Goal: Transaction & Acquisition: Purchase product/service

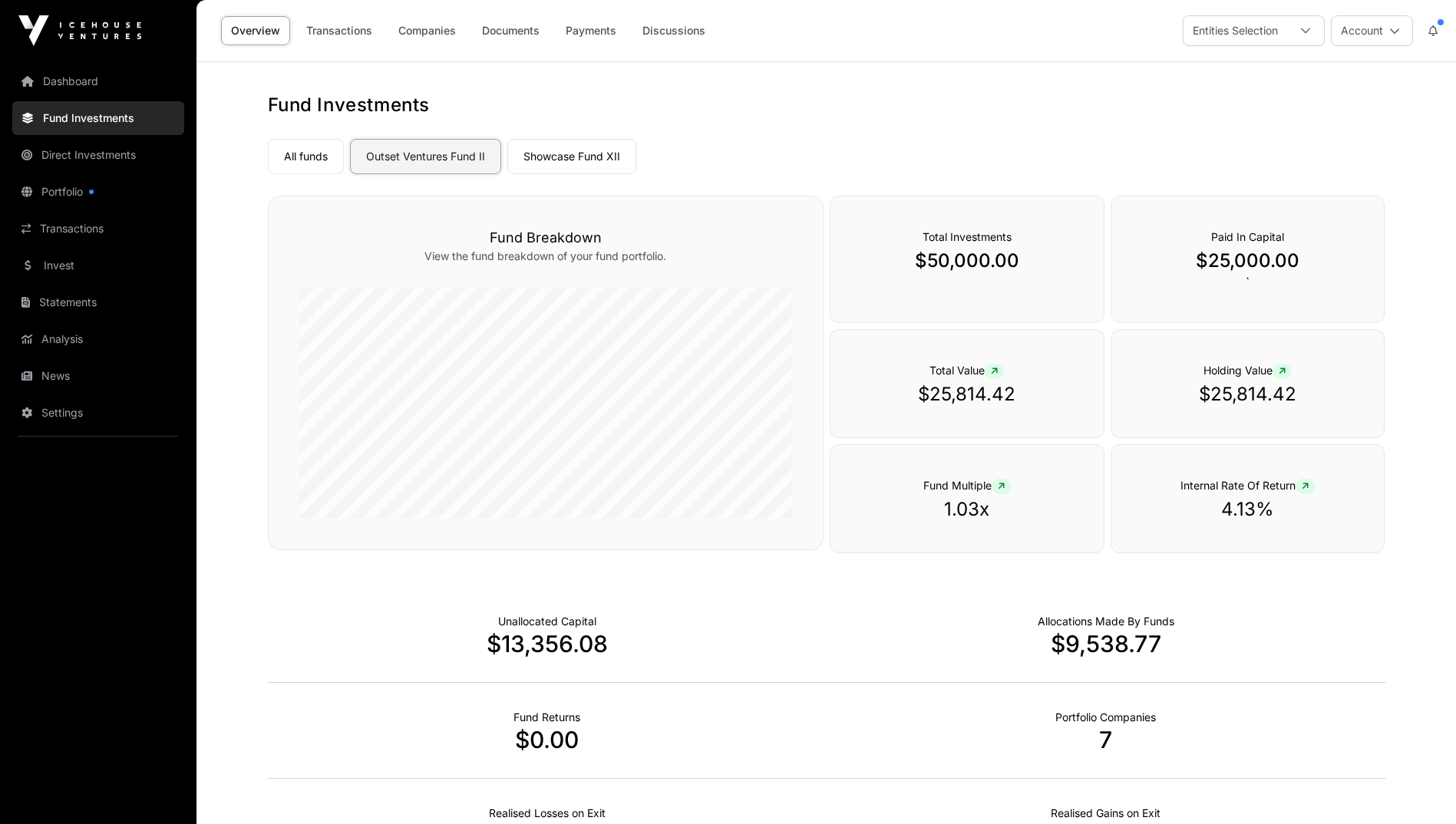
click at [447, 159] on link "Outset Ventures Fund II" at bounding box center [425, 156] width 151 height 36
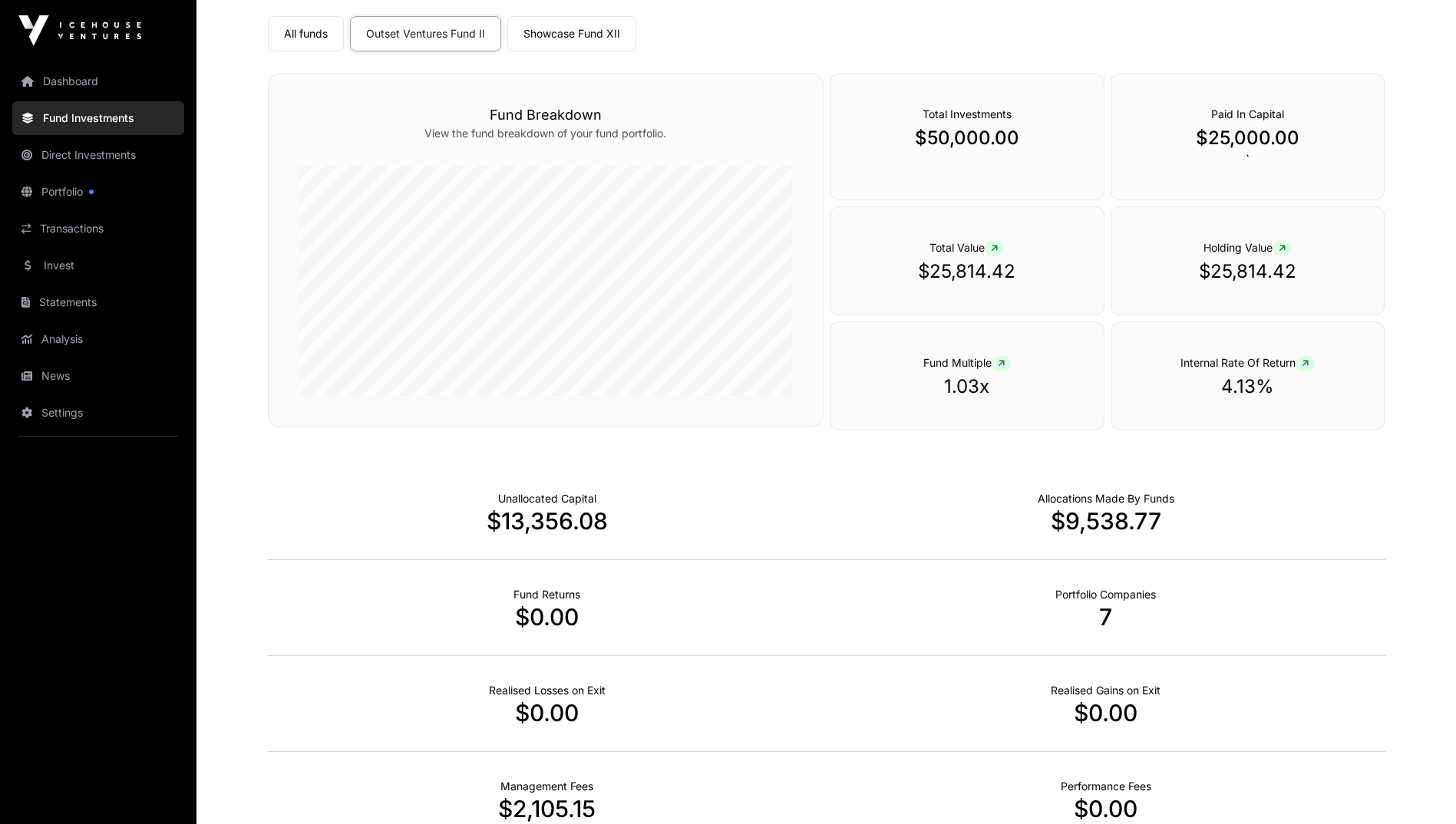
scroll to position [122, 0]
click at [73, 182] on link "Portfolio" at bounding box center [98, 192] width 172 height 34
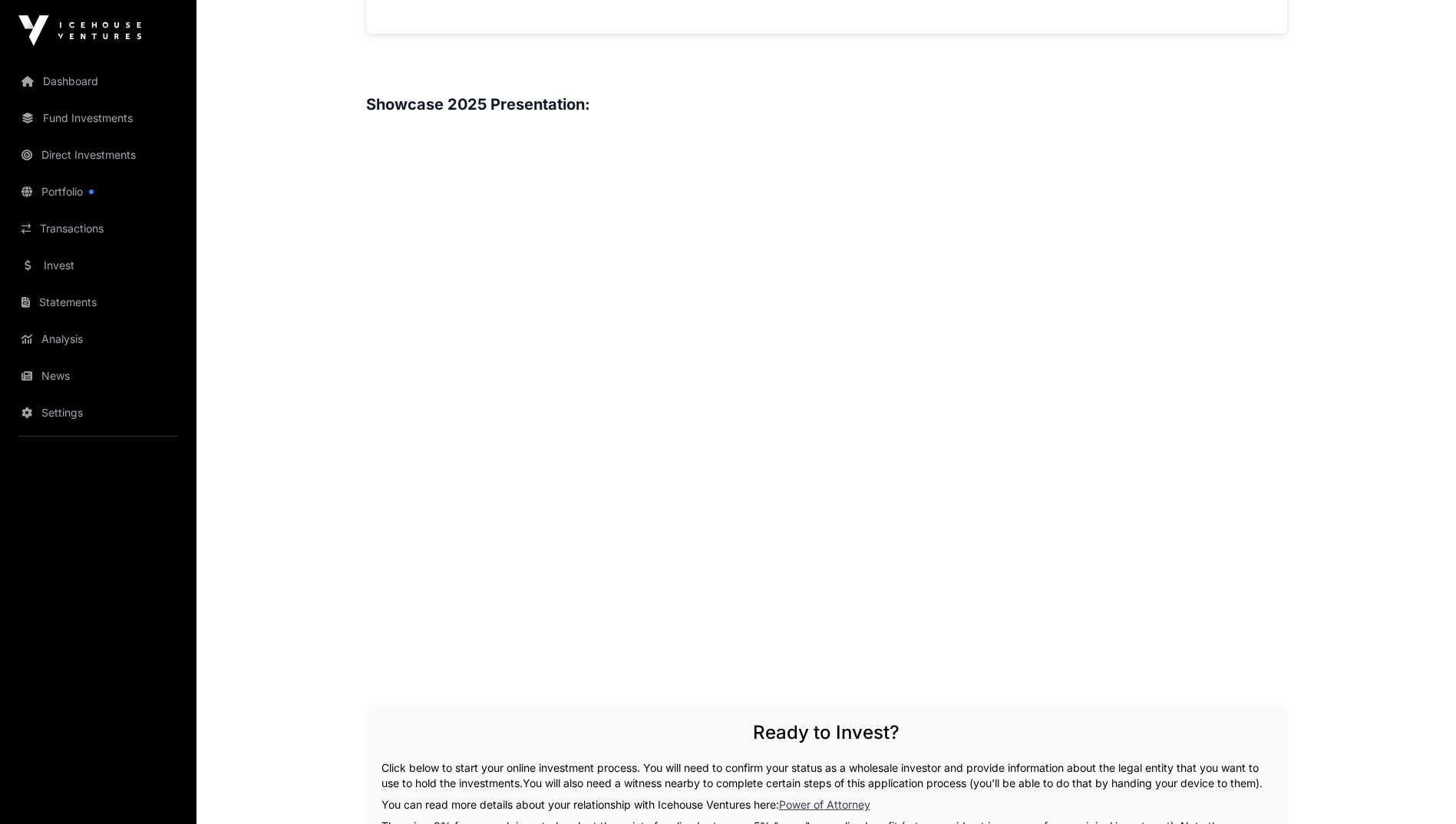
scroll to position [2072, 0]
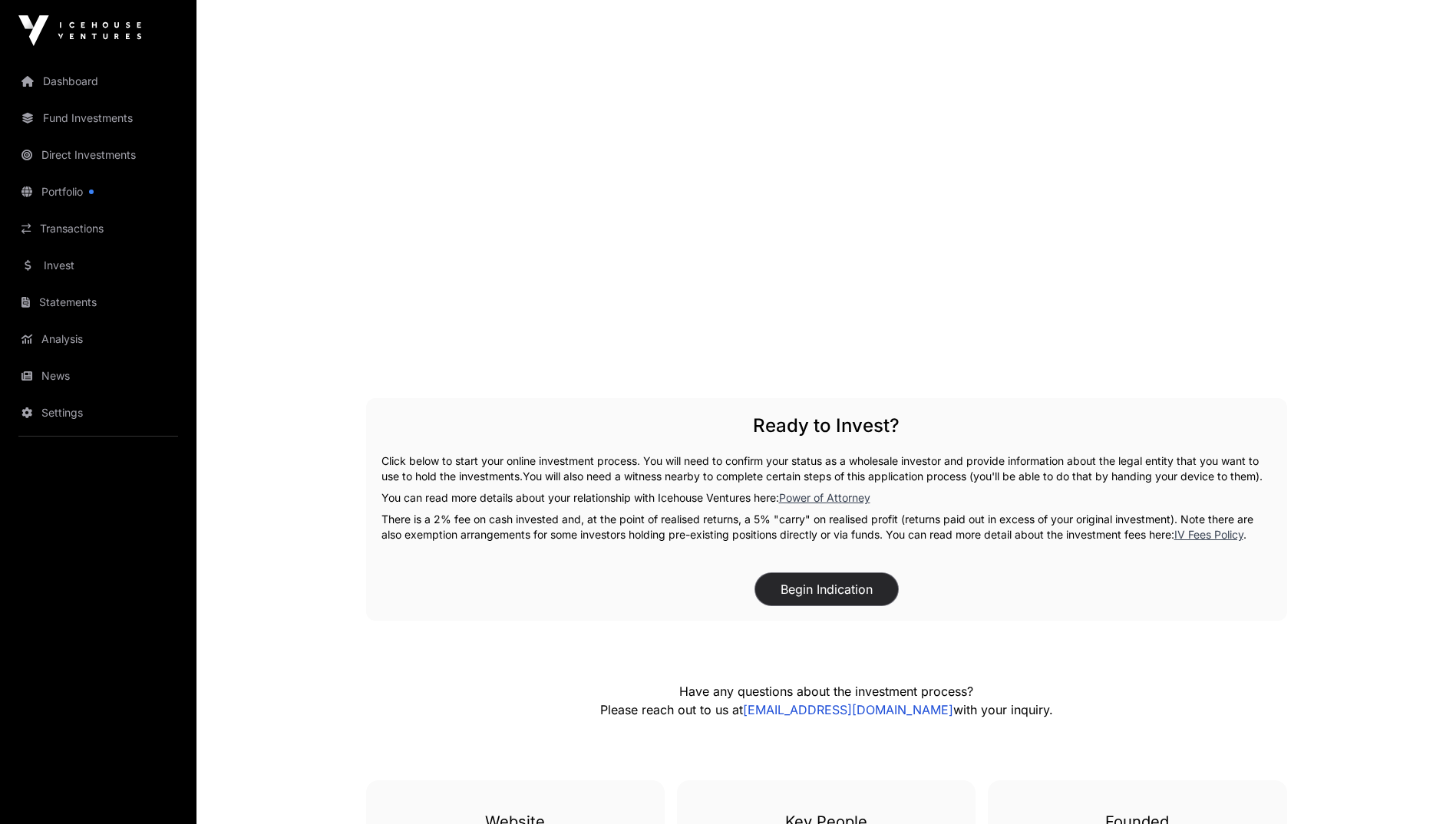
click at [802, 601] on button "Begin Indication" at bounding box center [826, 589] width 143 height 32
